Goal: Information Seeking & Learning: Check status

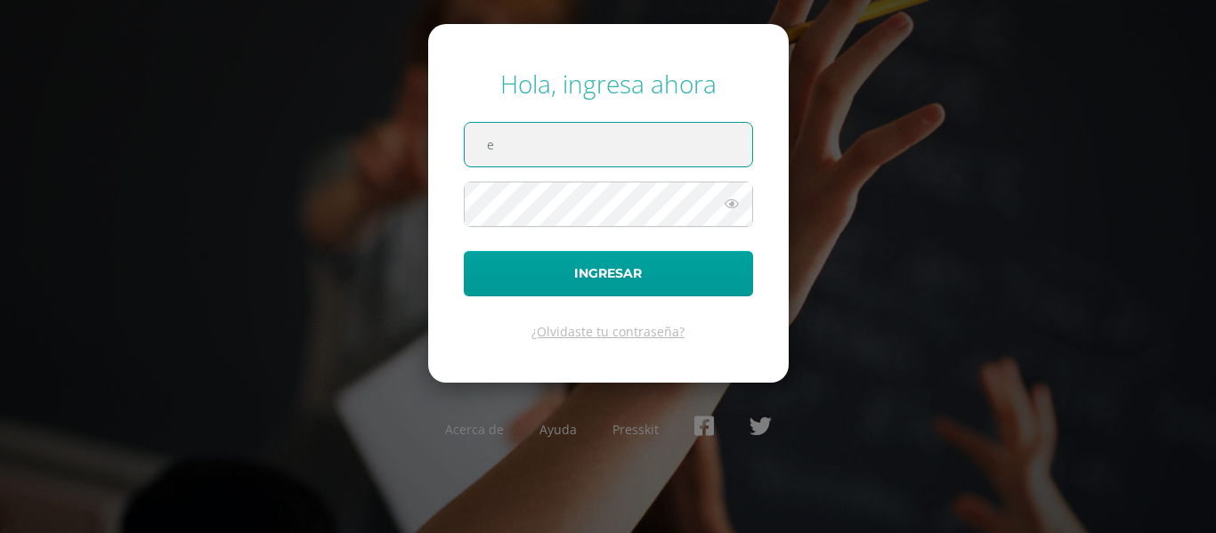
type input "[EMAIL_ADDRESS][DOMAIN_NAME]"
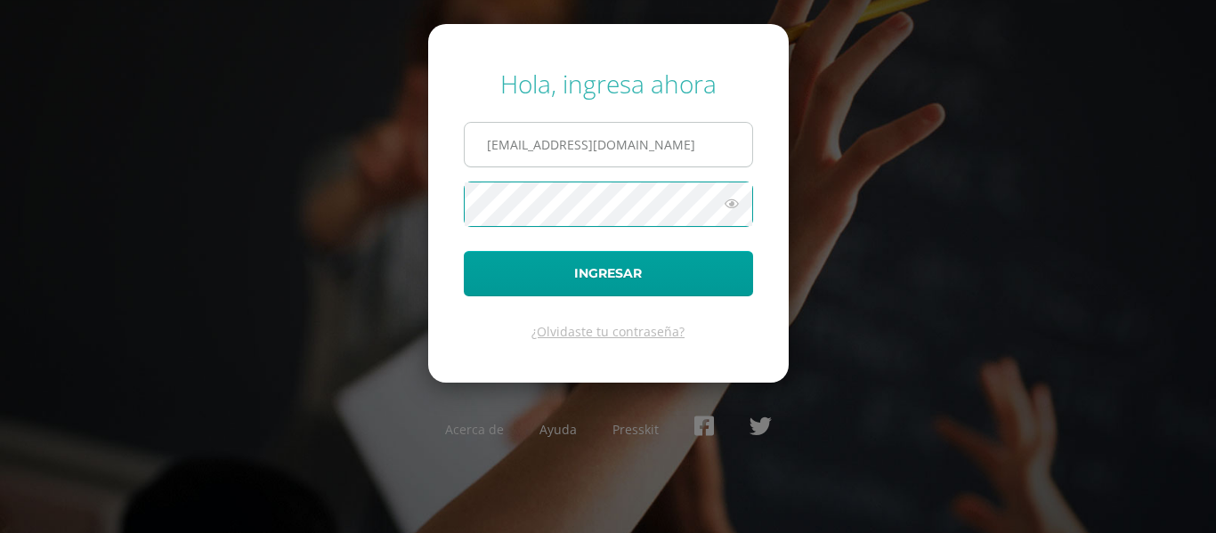
click at [464, 251] on button "Ingresar" at bounding box center [608, 273] width 289 height 45
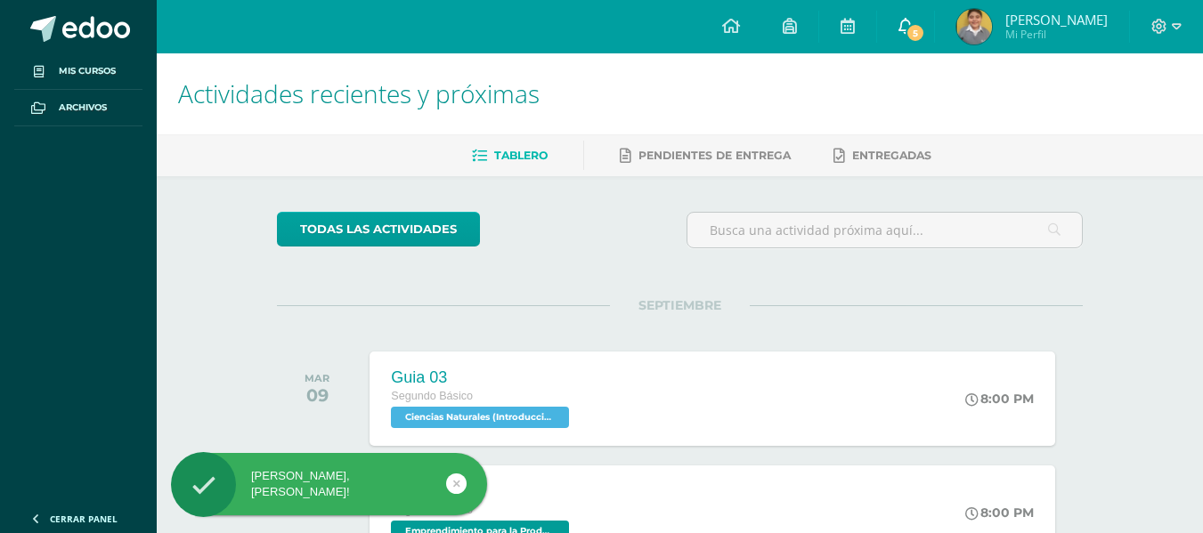
click at [913, 25] on icon at bounding box center [905, 26] width 14 height 16
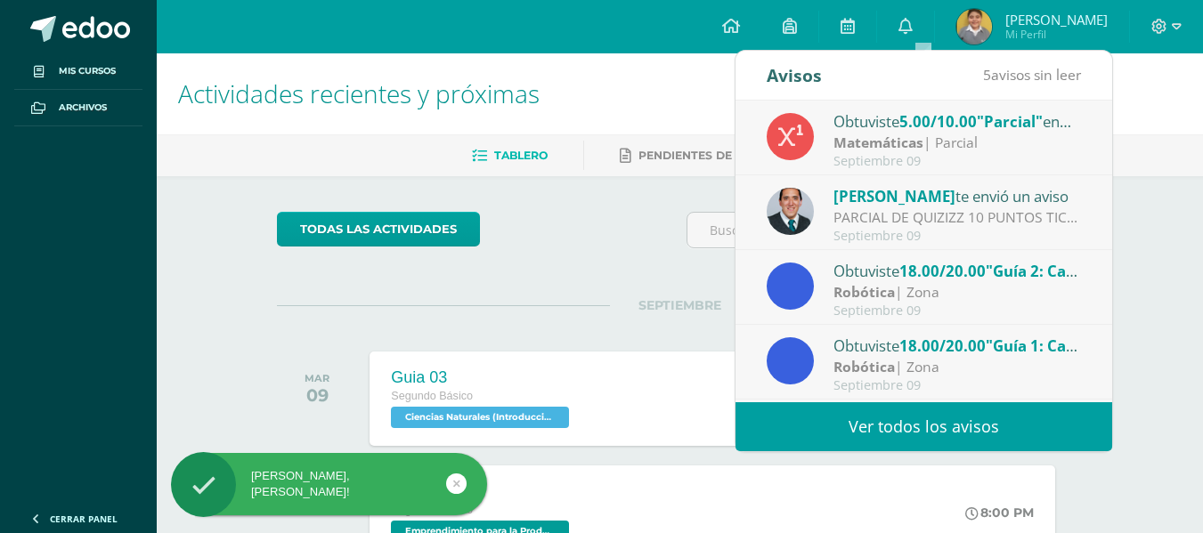
click at [856, 433] on link "Ver todos los avisos" at bounding box center [923, 426] width 377 height 49
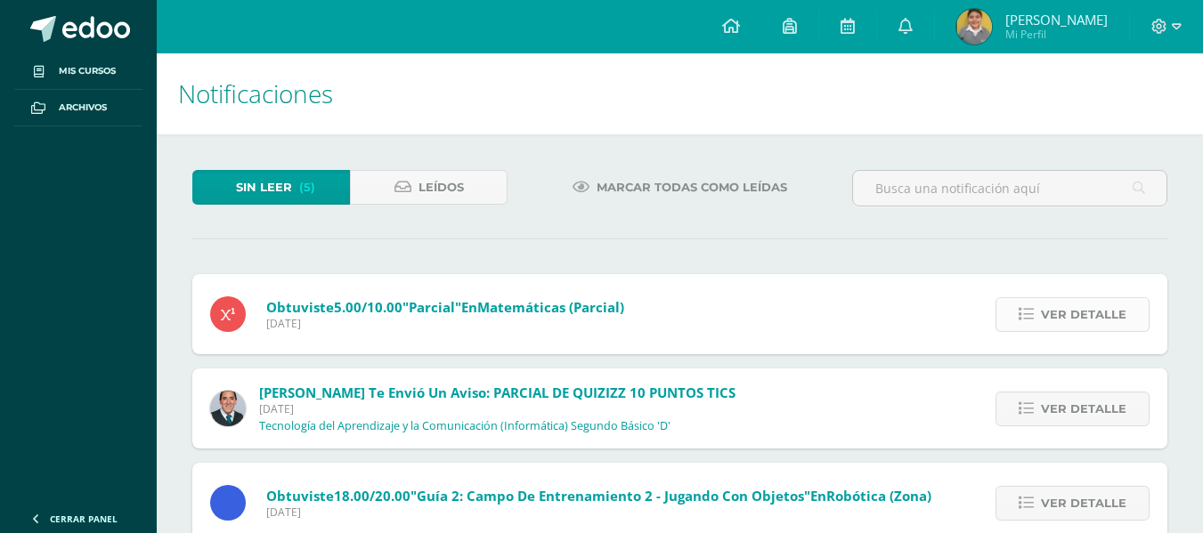
click at [1043, 313] on span "Ver detalle" at bounding box center [1083, 314] width 85 height 33
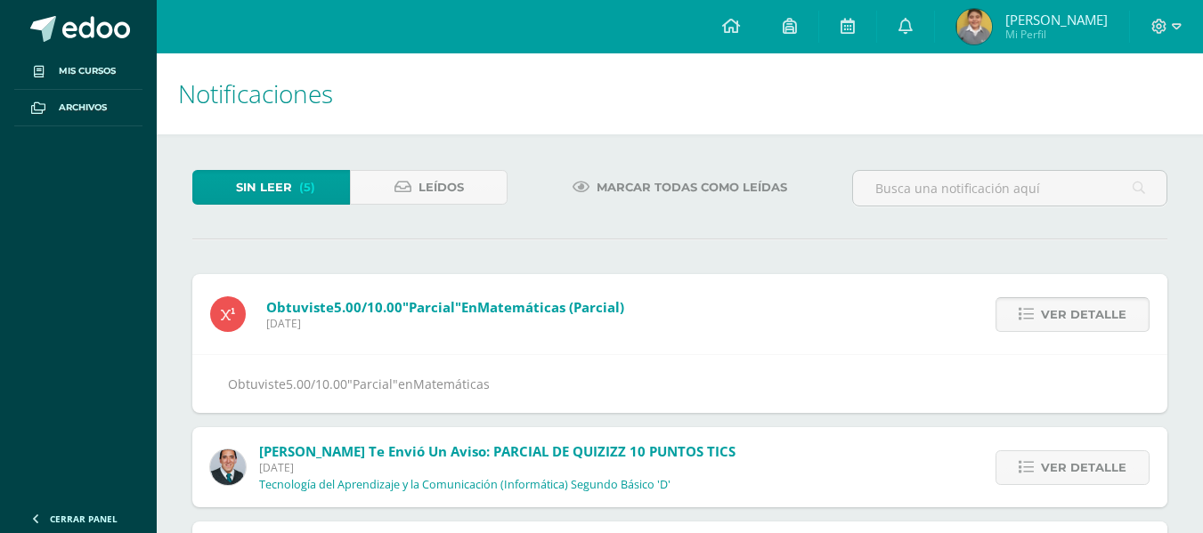
click at [1043, 313] on span "Ver detalle" at bounding box center [1083, 314] width 85 height 33
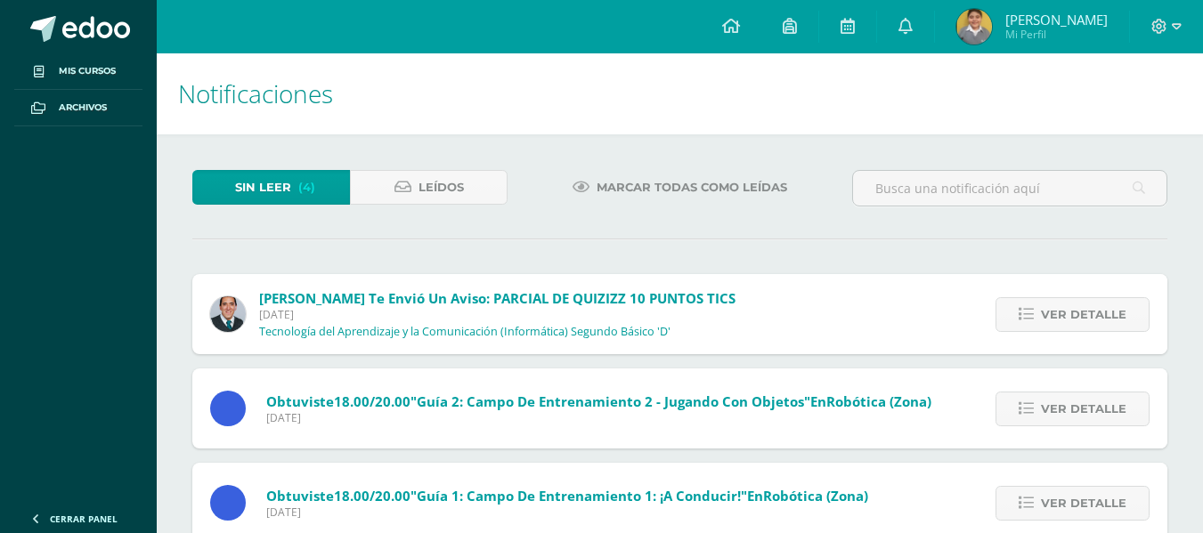
click at [1043, 313] on span "Ver detalle" at bounding box center [1083, 314] width 85 height 33
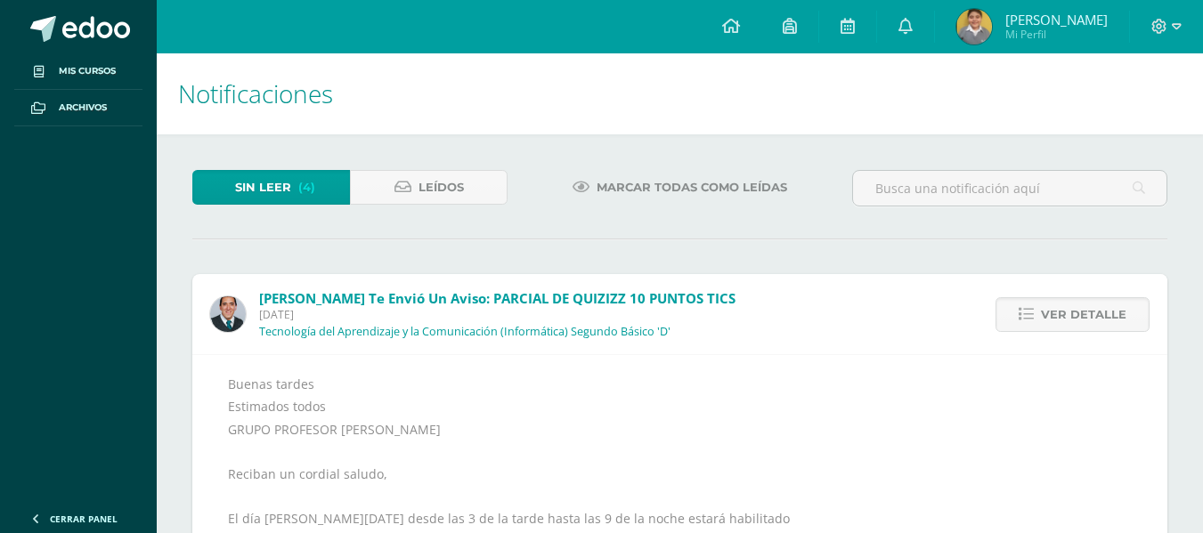
click at [1043, 313] on span "Ver detalle" at bounding box center [1083, 314] width 85 height 33
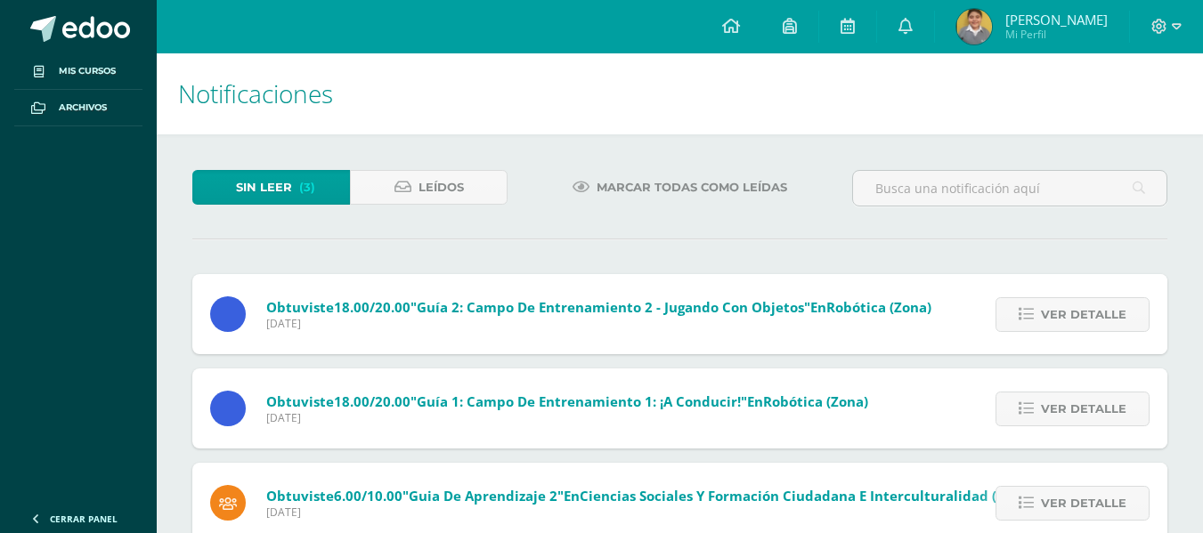
click at [1043, 313] on span "Ver detalle" at bounding box center [1083, 314] width 85 height 33
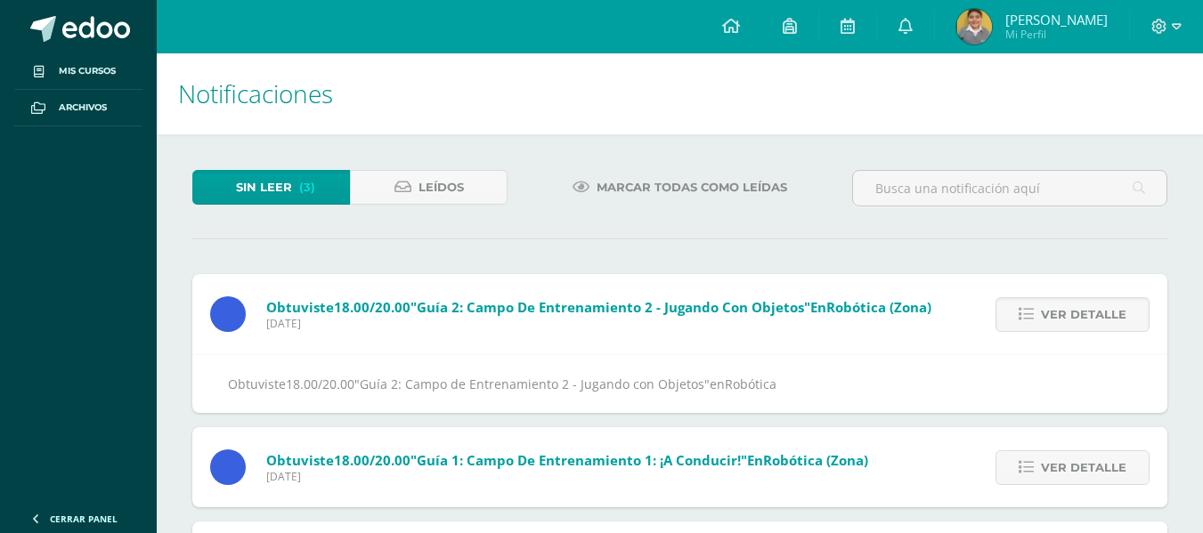
click at [1043, 313] on span "Ver detalle" at bounding box center [1083, 314] width 85 height 33
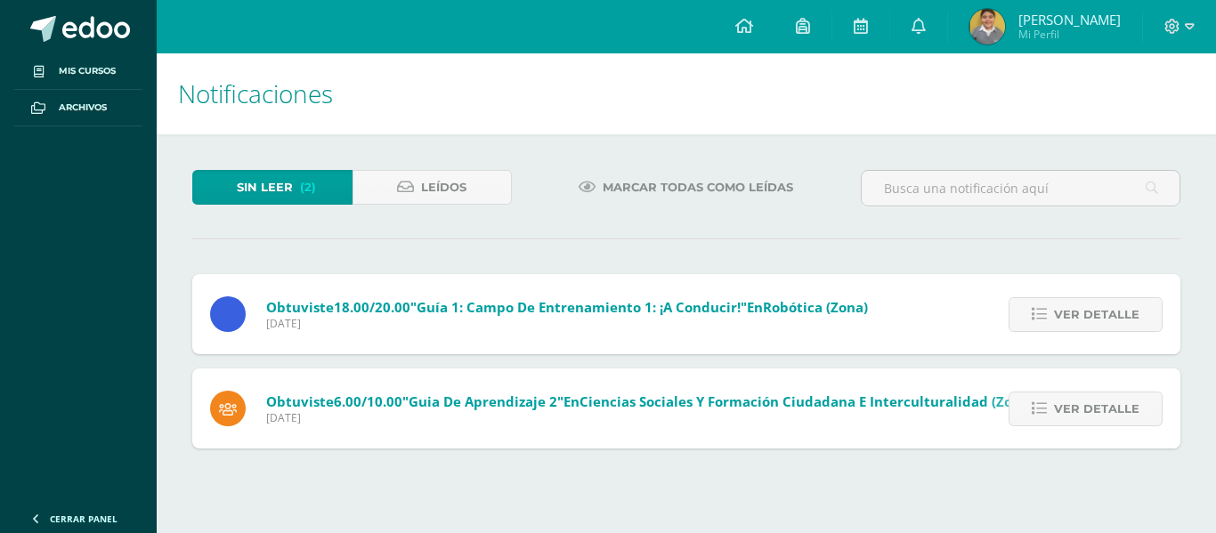
click at [1043, 313] on icon at bounding box center [1039, 314] width 15 height 15
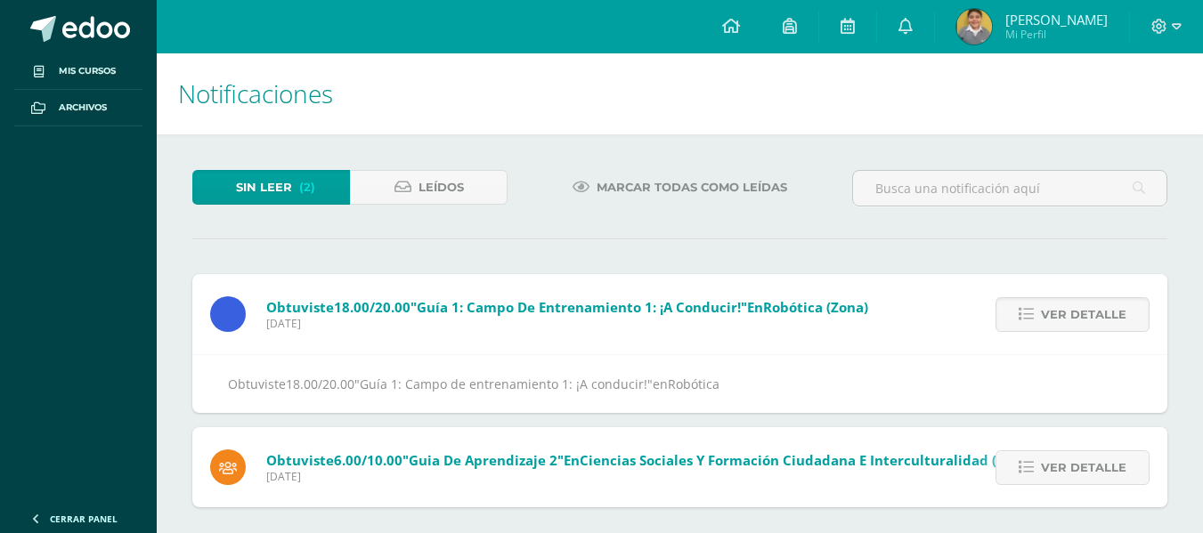
click at [1043, 313] on span "Ver detalle" at bounding box center [1083, 314] width 85 height 33
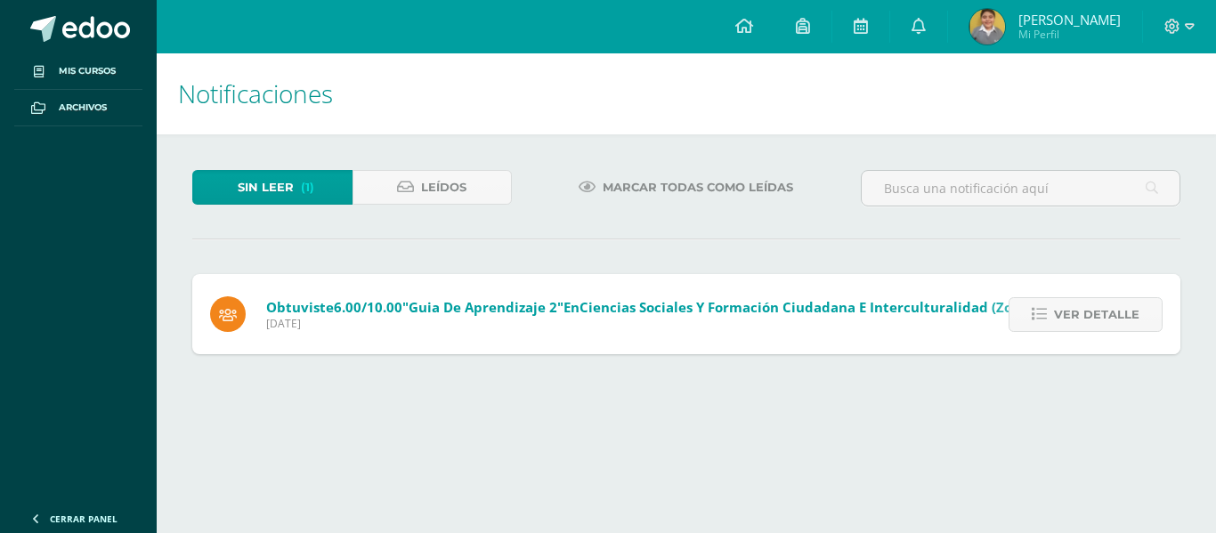
click at [1043, 313] on icon at bounding box center [1039, 314] width 15 height 15
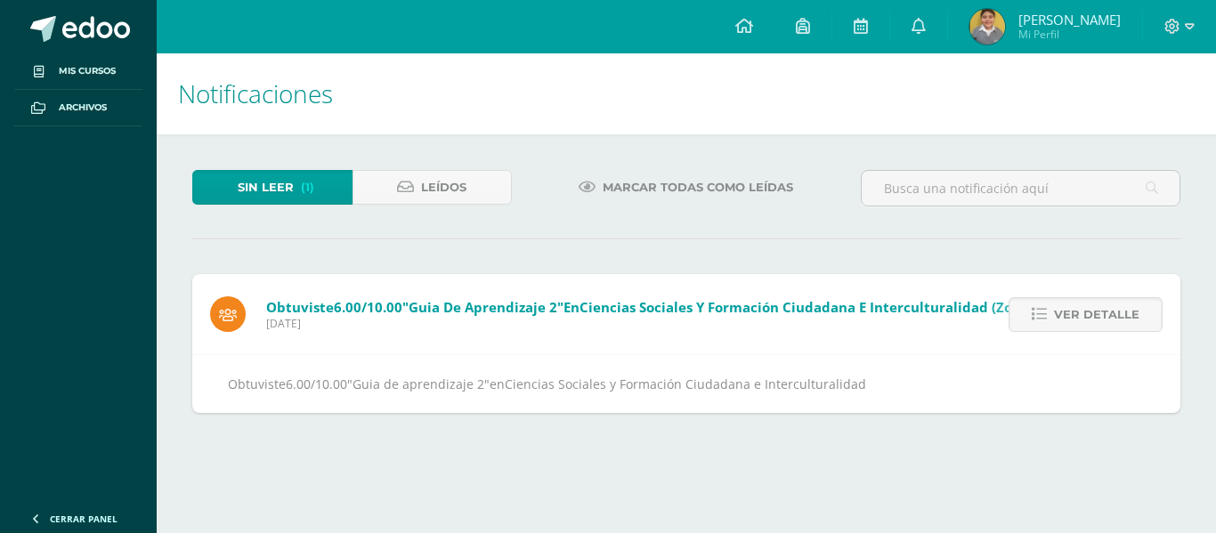
click at [1043, 313] on icon at bounding box center [1039, 314] width 15 height 15
